Goal: Task Accomplishment & Management: Manage account settings

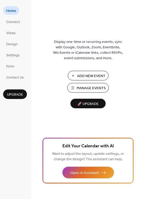
click at [87, 86] on span "Manage Events" at bounding box center [91, 88] width 29 height 5
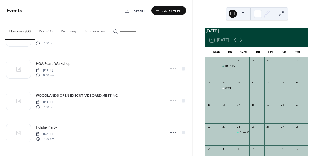
scroll to position [123, 0]
click at [173, 9] on span "Add Event" at bounding box center [172, 10] width 20 height 5
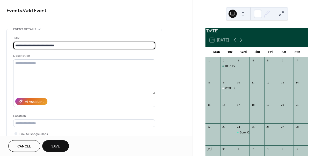
type input "**********"
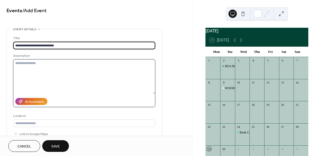
click at [77, 65] on textarea at bounding box center [84, 76] width 142 height 35
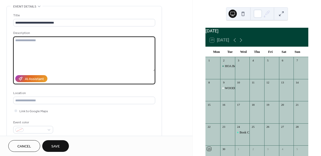
scroll to position [39, 0]
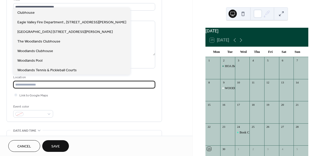
click at [68, 83] on input "text" at bounding box center [84, 85] width 142 height 8
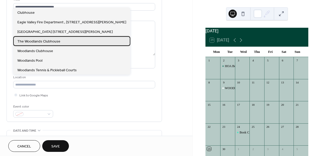
click at [67, 42] on div "The Woodlands Clubhouse" at bounding box center [71, 41] width 117 height 10
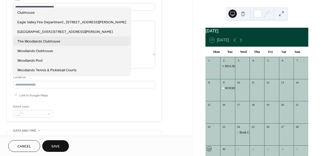
type input "**********"
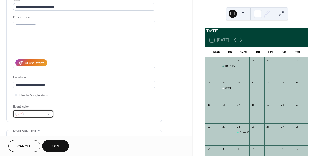
click at [37, 114] on span at bounding box center [35, 114] width 19 height 5
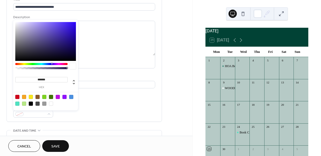
click at [18, 104] on div at bounding box center [17, 104] width 4 height 4
type input "*******"
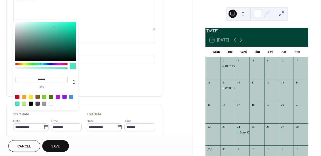
scroll to position [58, 0]
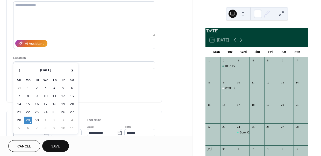
click at [44, 132] on icon at bounding box center [46, 132] width 5 height 5
click at [44, 132] on input "**********" at bounding box center [28, 133] width 30 height 8
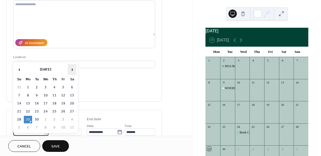
click at [70, 70] on span "›" at bounding box center [72, 69] width 8 height 10
click at [47, 93] on td "5" at bounding box center [45, 96] width 8 height 8
type input "**********"
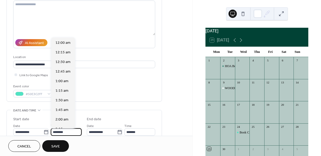
click at [64, 130] on input "********" at bounding box center [66, 132] width 31 height 8
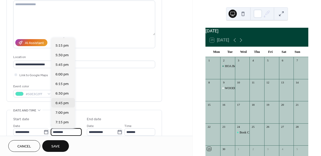
scroll to position [660, 0]
click at [61, 113] on span "7:00 pm" at bounding box center [61, 111] width 13 height 5
type input "*******"
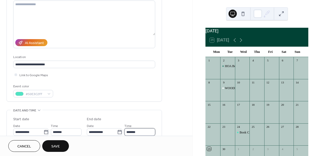
click at [134, 134] on input "*******" at bounding box center [139, 132] width 31 height 8
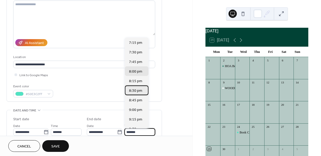
click at [136, 91] on span "8:30 pm" at bounding box center [135, 90] width 13 height 5
type input "*******"
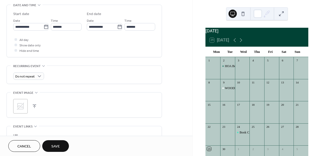
scroll to position [168, 0]
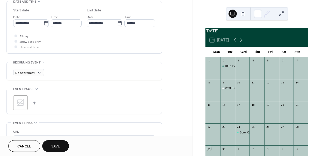
click at [34, 102] on button "button" at bounding box center [34, 102] width 7 height 7
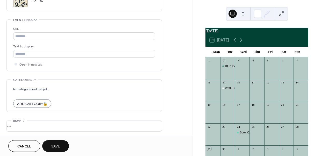
scroll to position [272, 0]
click at [22, 118] on icon at bounding box center [24, 119] width 4 height 4
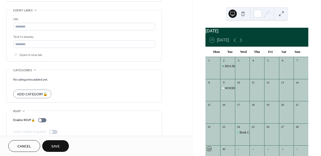
scroll to position [288, 0]
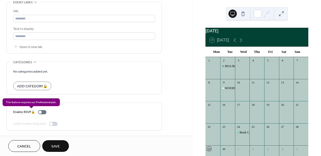
click at [40, 113] on div "Enable RSVP 🔒" at bounding box center [30, 111] width 35 height 5
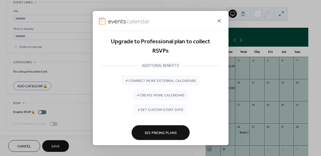
click at [219, 20] on icon at bounding box center [219, 20] width 3 height 3
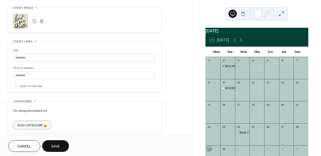
scroll to position [247, 0]
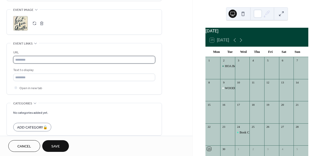
click at [57, 60] on input "text" at bounding box center [84, 60] width 142 height 8
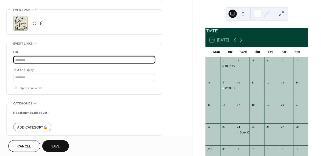
paste input "**********"
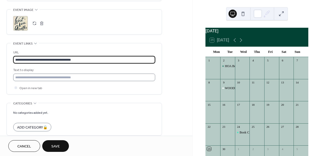
type input "**********"
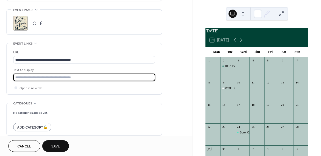
click at [53, 77] on input "text" at bounding box center [84, 78] width 142 height 8
type input "**********"
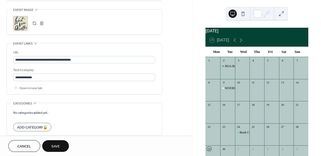
click at [57, 145] on span "Save" at bounding box center [55, 146] width 9 height 5
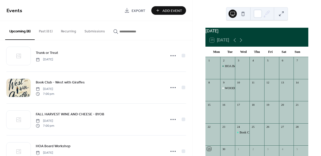
scroll to position [72, 0]
click at [253, 34] on div "September 2025" at bounding box center [256, 31] width 103 height 6
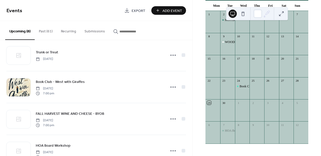
scroll to position [0, 0]
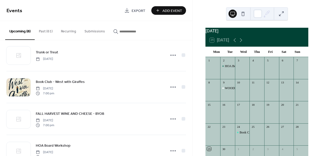
click at [200, 15] on div "September 2025 29 Today Mon Tue Wed Thu Fri Sat Sun 1 2 HOA Board Workshop 3 4 …" at bounding box center [257, 78] width 128 height 156
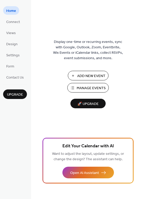
click at [89, 84] on button "Manage Events" at bounding box center [87, 88] width 41 height 10
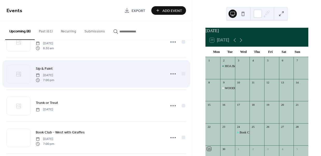
scroll to position [28, 0]
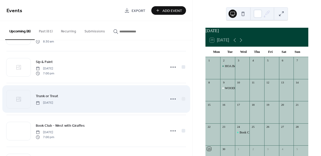
click at [113, 94] on div "Trunk or Treat Friday, October 31, 2025" at bounding box center [99, 99] width 127 height 12
click at [41, 96] on span "Trunk or Treat" at bounding box center [47, 96] width 23 height 5
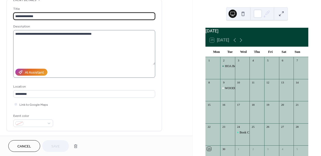
scroll to position [30, 0]
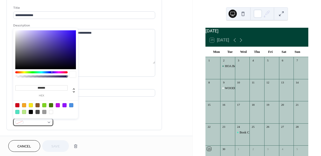
click at [44, 121] on span at bounding box center [35, 122] width 19 height 5
click at [23, 105] on div at bounding box center [24, 105] width 4 height 4
type input "*******"
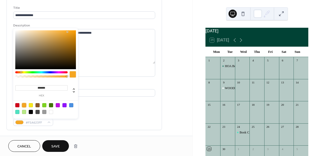
click at [59, 142] on button "Save" at bounding box center [55, 146] width 27 height 12
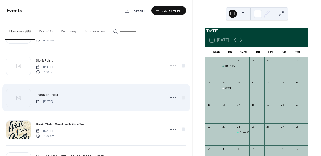
scroll to position [37, 0]
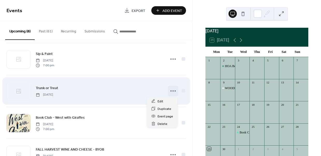
click at [172, 89] on icon at bounding box center [173, 91] width 8 height 8
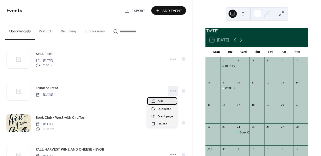
click at [160, 99] on span "Edit" at bounding box center [161, 101] width 6 height 5
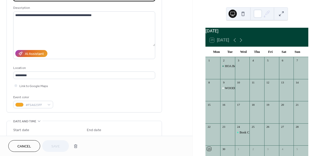
scroll to position [53, 0]
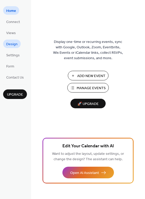
click at [10, 45] on span "Design" at bounding box center [11, 44] width 11 height 5
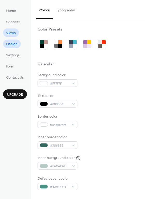
click at [10, 31] on span "Views" at bounding box center [11, 33] width 10 height 5
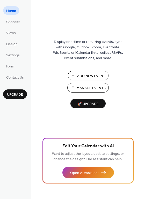
click at [82, 86] on span "Manage Events" at bounding box center [91, 88] width 29 height 5
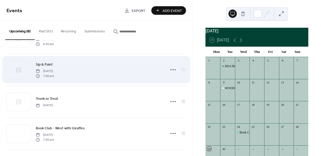
scroll to position [26, 0]
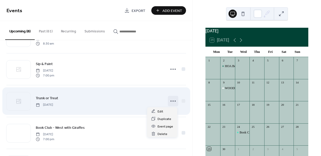
click at [172, 100] on icon at bounding box center [173, 101] width 8 height 8
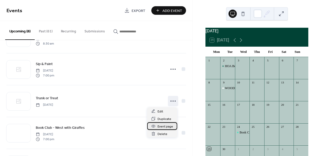
click at [165, 124] on span "Event page" at bounding box center [166, 126] width 16 height 5
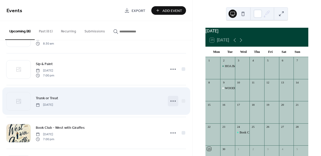
click at [170, 100] on icon at bounding box center [173, 101] width 8 height 8
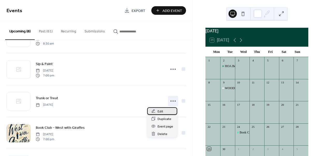
click at [158, 109] on span "Edit" at bounding box center [161, 111] width 6 height 5
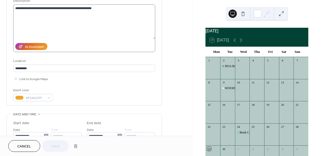
scroll to position [59, 0]
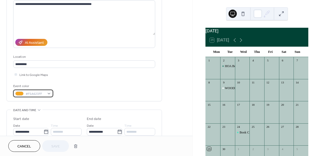
click at [48, 93] on div "#F5A623FF" at bounding box center [33, 94] width 40 height 8
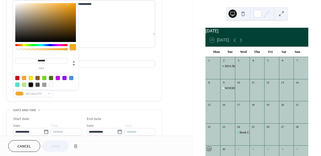
click at [31, 84] on div at bounding box center [31, 85] width 4 height 4
type input "*******"
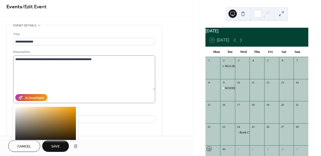
scroll to position [0, 0]
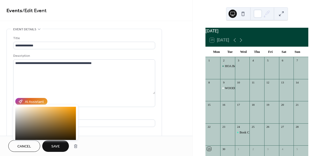
click at [59, 144] on span "Save" at bounding box center [55, 146] width 9 height 5
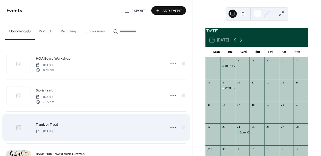
click at [20, 127] on icon at bounding box center [19, 128] width 6 height 6
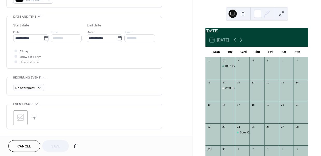
scroll to position [154, 0]
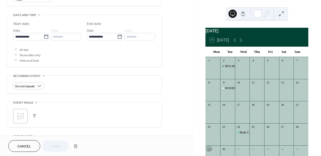
click at [24, 114] on icon at bounding box center [20, 116] width 8 height 8
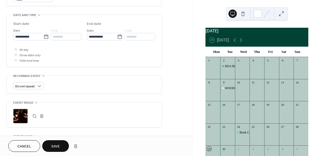
click at [58, 147] on span "Save" at bounding box center [55, 146] width 9 height 5
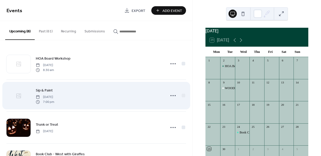
click at [23, 96] on div at bounding box center [18, 96] width 24 height 18
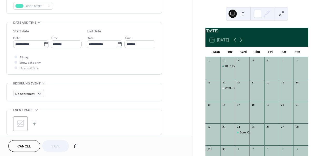
scroll to position [157, 0]
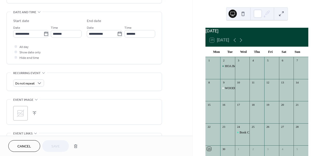
click at [22, 111] on icon at bounding box center [20, 113] width 8 height 8
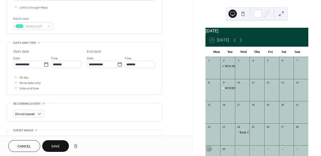
scroll to position [106, 0]
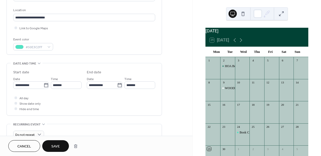
click at [56, 144] on span "Save" at bounding box center [55, 146] width 9 height 5
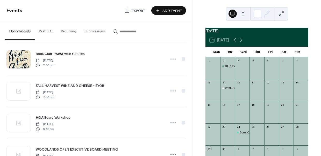
scroll to position [101, 0]
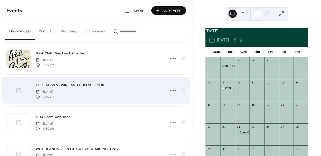
click at [20, 90] on icon at bounding box center [19, 91] width 6 height 6
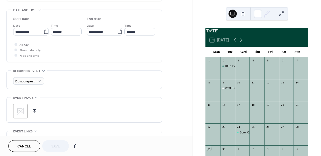
scroll to position [166, 0]
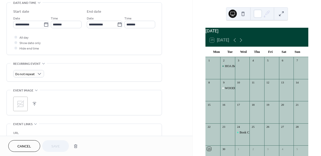
click at [19, 103] on icon at bounding box center [20, 103] width 7 height 7
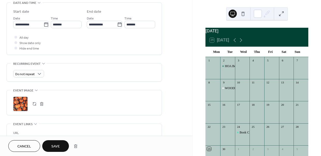
click at [57, 144] on span "Save" at bounding box center [55, 146] width 9 height 5
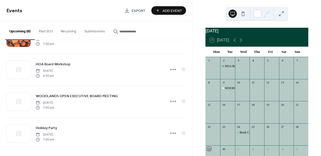
scroll to position [154, 0]
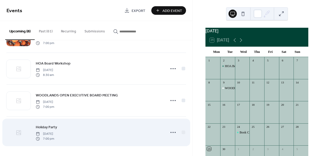
click at [25, 132] on div at bounding box center [18, 133] width 24 height 18
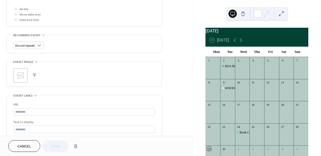
scroll to position [205, 0]
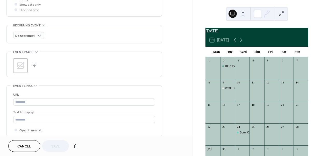
click at [22, 69] on icon at bounding box center [20, 65] width 8 height 8
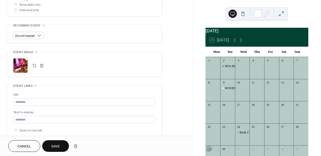
click at [53, 145] on span "Save" at bounding box center [55, 146] width 9 height 5
